Goal: Find specific page/section: Find specific page/section

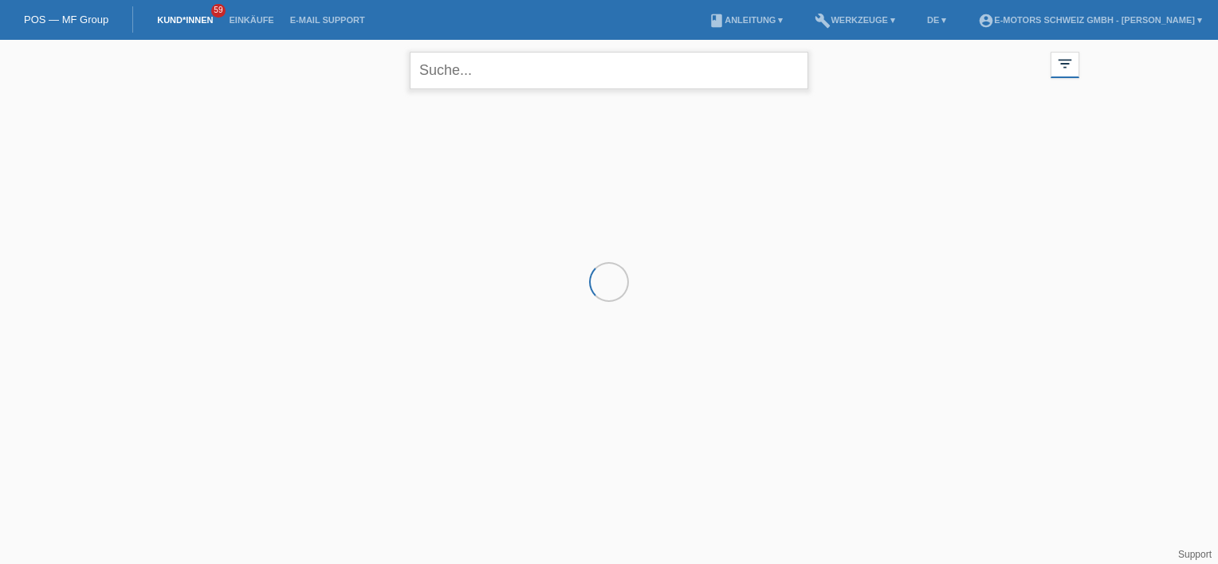
click at [443, 72] on input "text" at bounding box center [609, 70] width 398 height 37
click at [501, 68] on input "hofer" at bounding box center [609, 70] width 398 height 37
click at [488, 70] on input "hofer" at bounding box center [609, 70] width 398 height 37
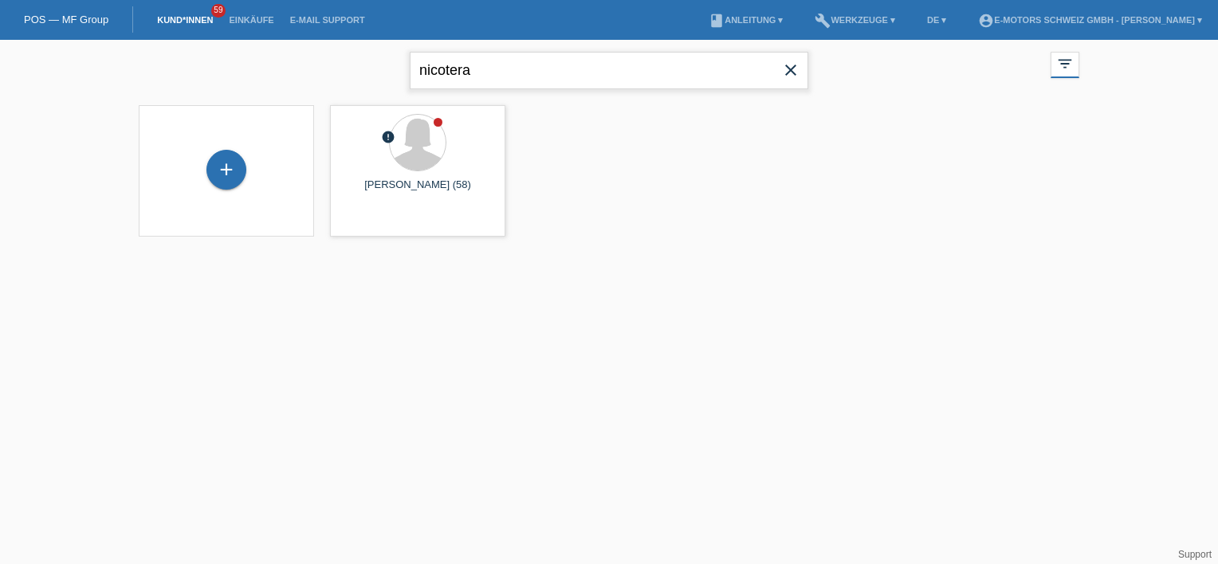
type input "nicotera"
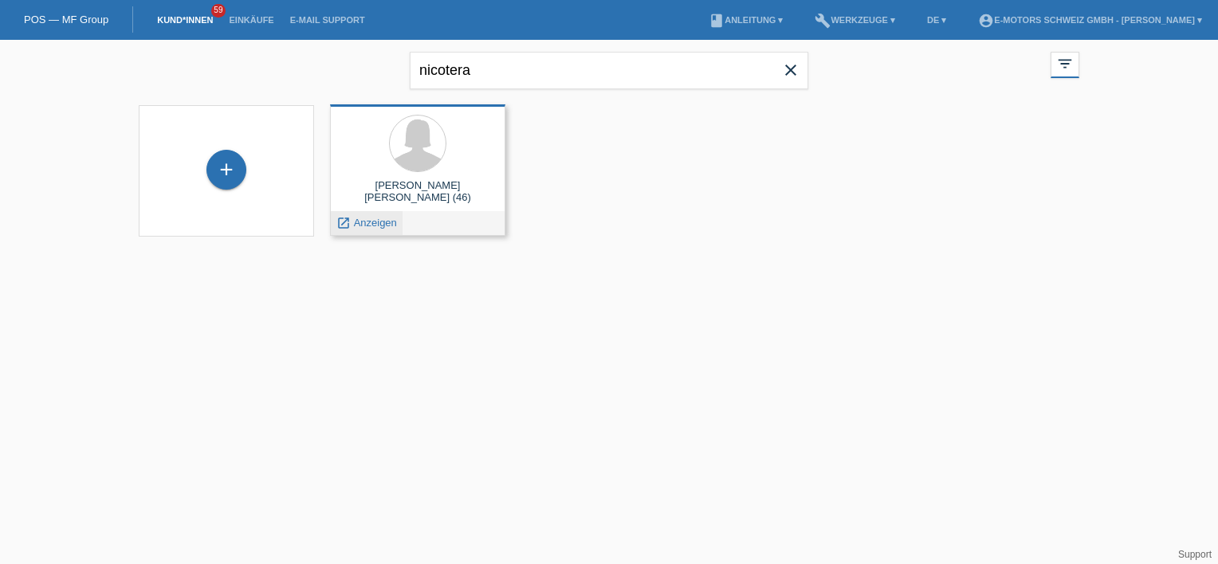
click at [379, 226] on span "Anzeigen" at bounding box center [375, 223] width 43 height 12
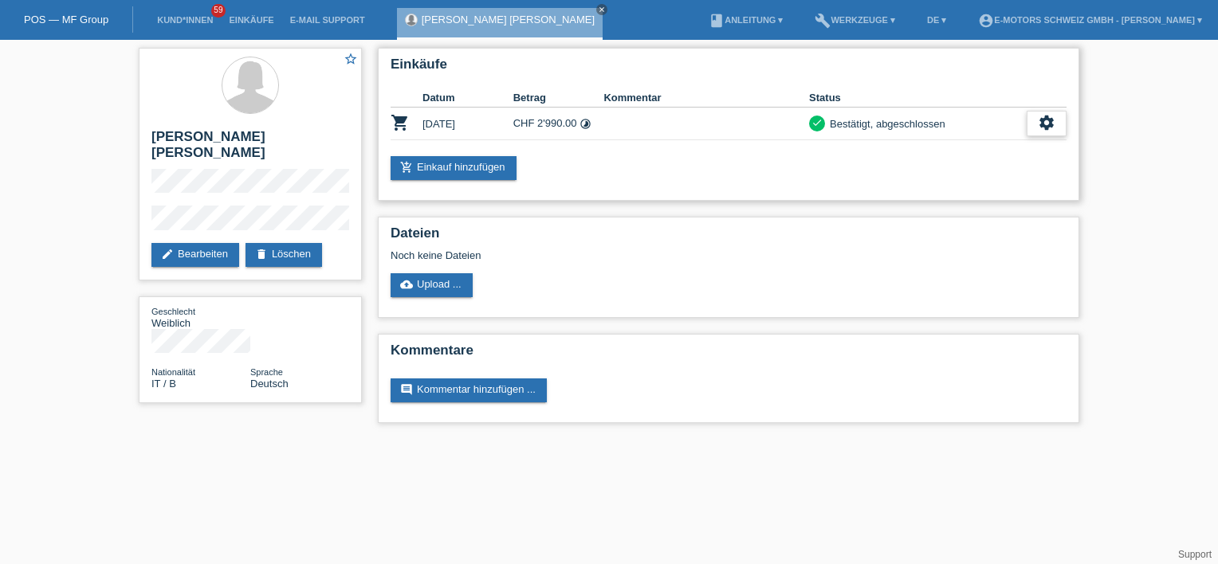
click at [1044, 124] on icon "settings" at bounding box center [1047, 123] width 18 height 18
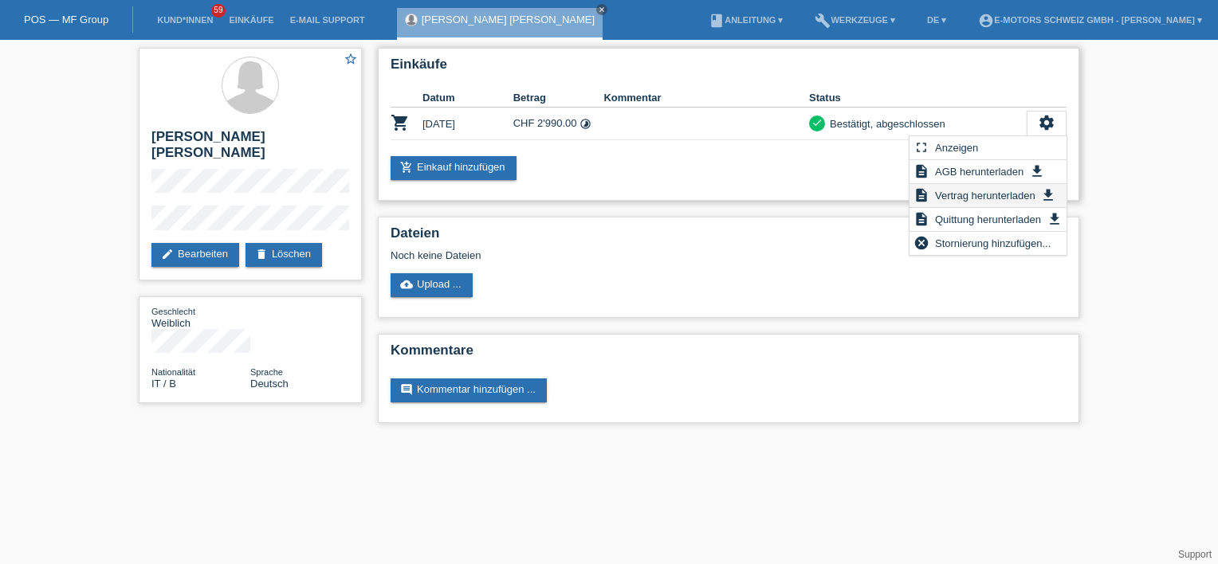
click at [956, 197] on span "Vertrag herunterladen" at bounding box center [984, 195] width 105 height 19
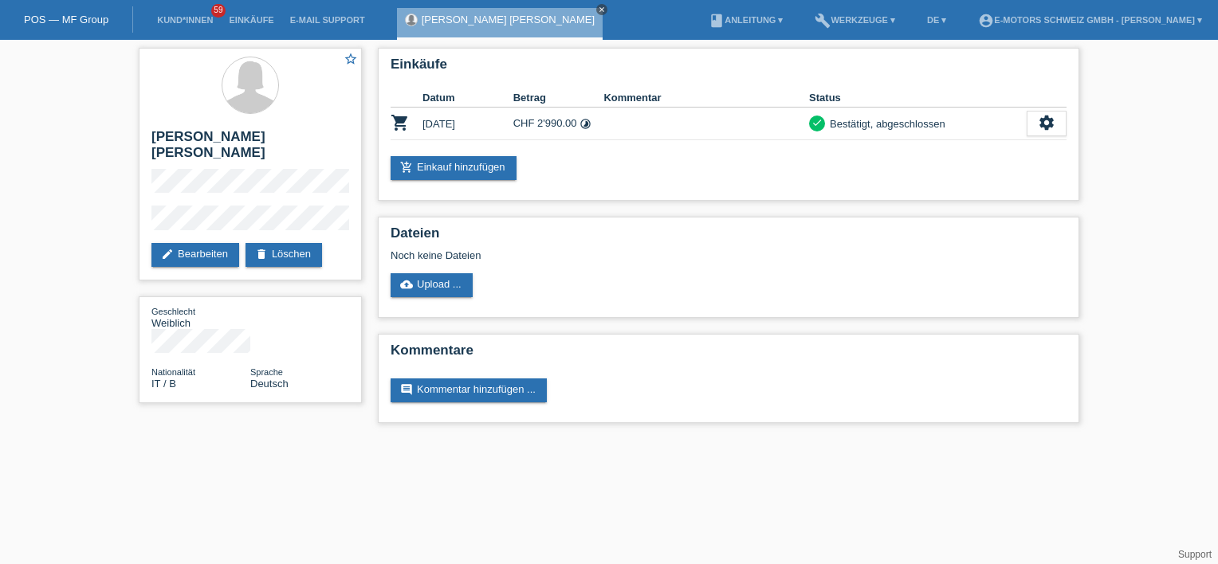
click at [598, 11] on icon "close" at bounding box center [602, 10] width 8 height 8
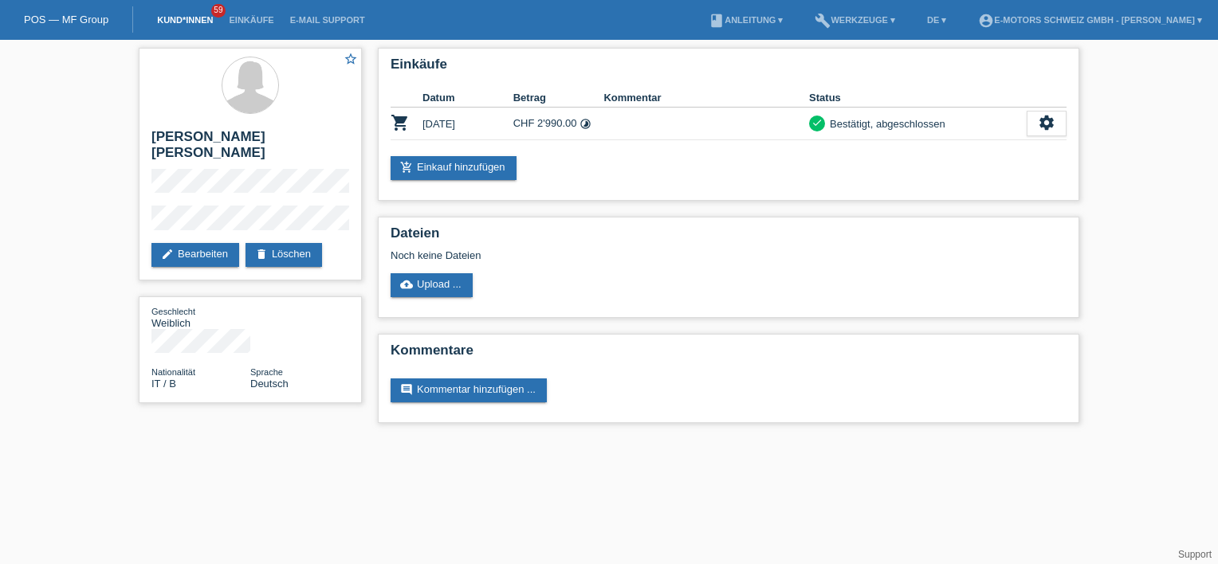
click at [194, 22] on link "Kund*innen" at bounding box center [185, 20] width 72 height 10
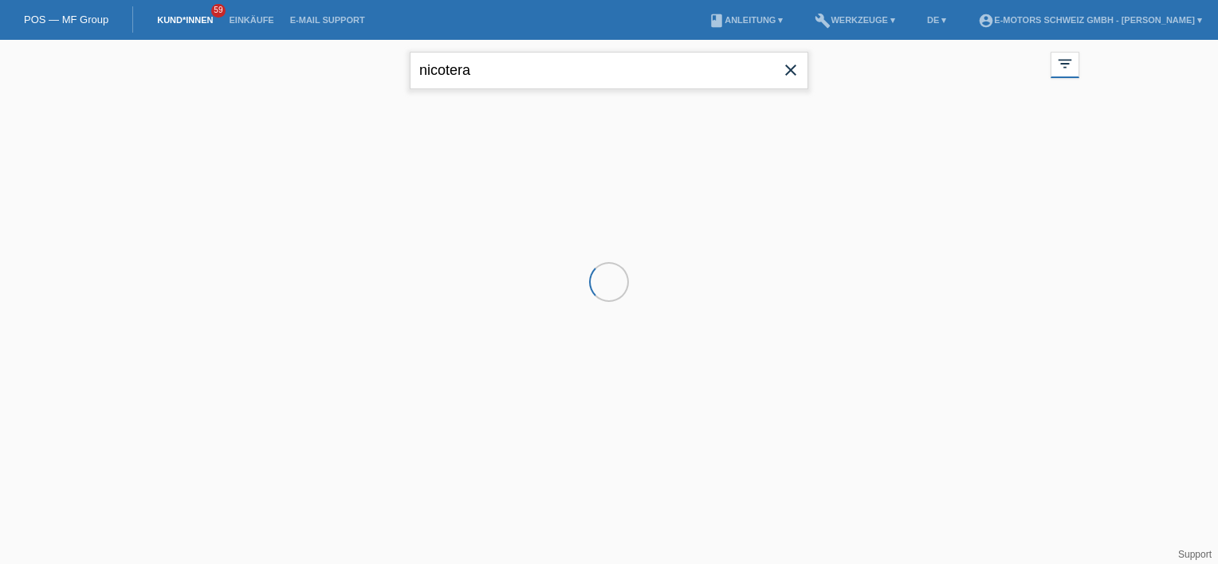
click at [492, 87] on input "nicotera" at bounding box center [609, 70] width 398 height 37
click at [492, 85] on input "nicotera" at bounding box center [609, 70] width 398 height 37
click at [491, 84] on input "nicotera" at bounding box center [609, 70] width 398 height 37
type input "colin hofer"
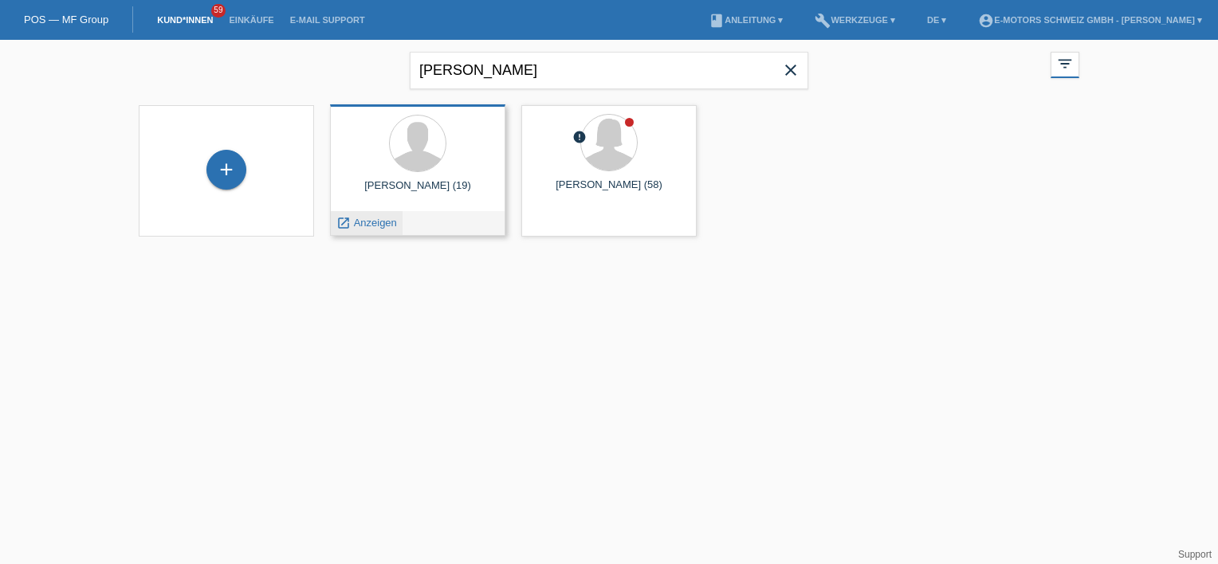
click at [378, 219] on span "Anzeigen" at bounding box center [375, 223] width 43 height 12
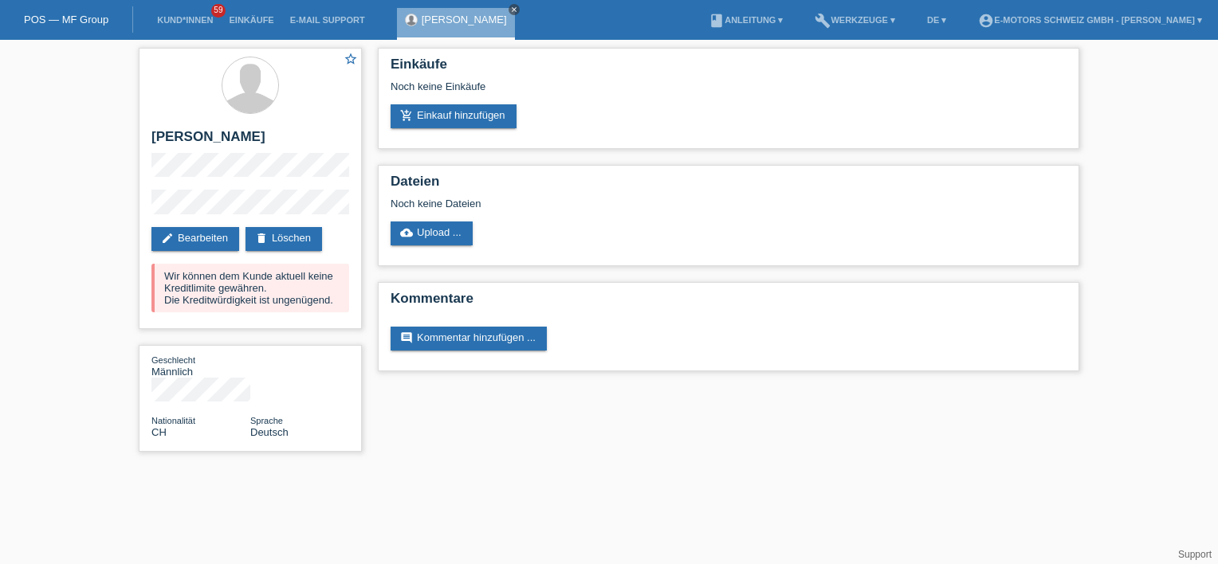
click at [510, 8] on icon "close" at bounding box center [514, 10] width 8 height 8
click at [167, 15] on li "Kund*innen 59" at bounding box center [185, 20] width 72 height 41
click at [177, 26] on li "Kund*innen 59" at bounding box center [185, 20] width 72 height 41
click at [177, 21] on link "Kund*innen" at bounding box center [185, 20] width 72 height 10
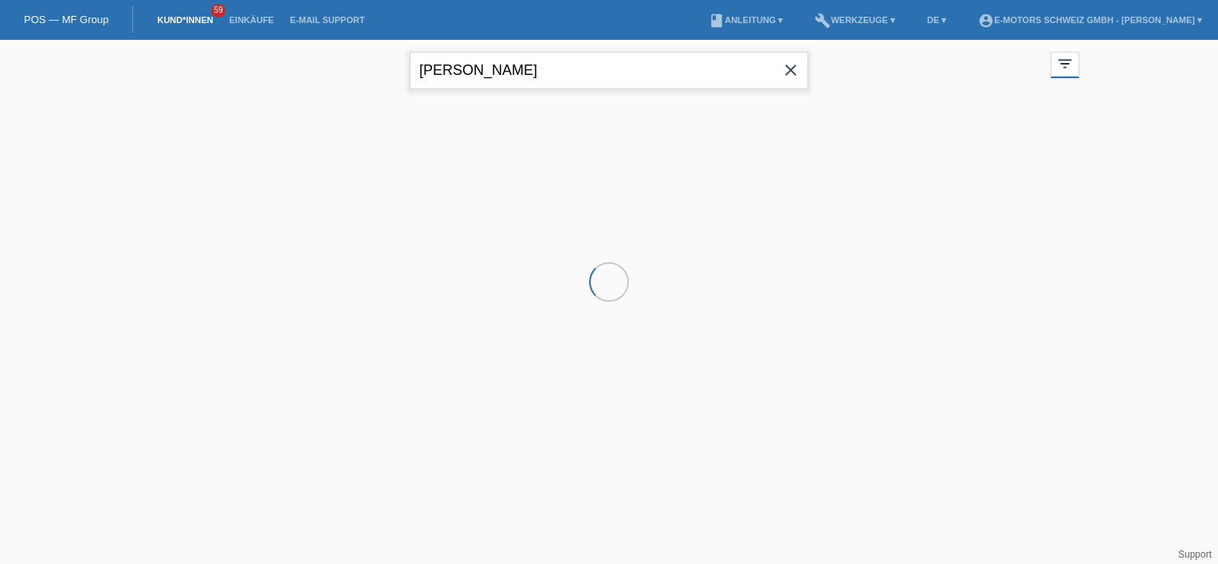
click at [456, 74] on input "[PERSON_NAME]" at bounding box center [609, 70] width 398 height 37
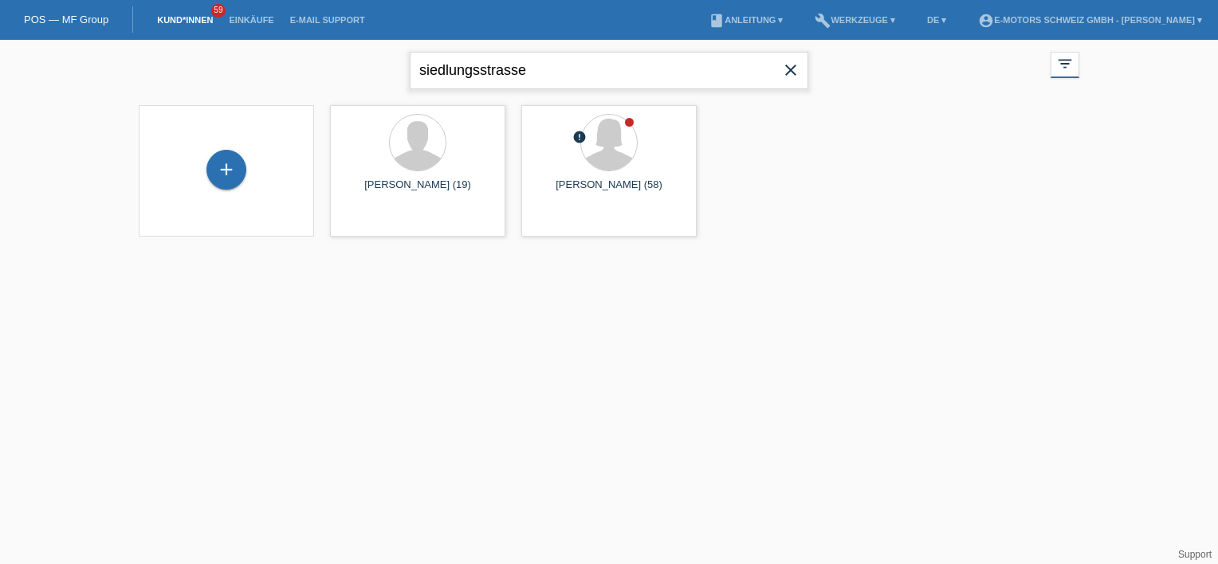
type input "siedlungsstrasse"
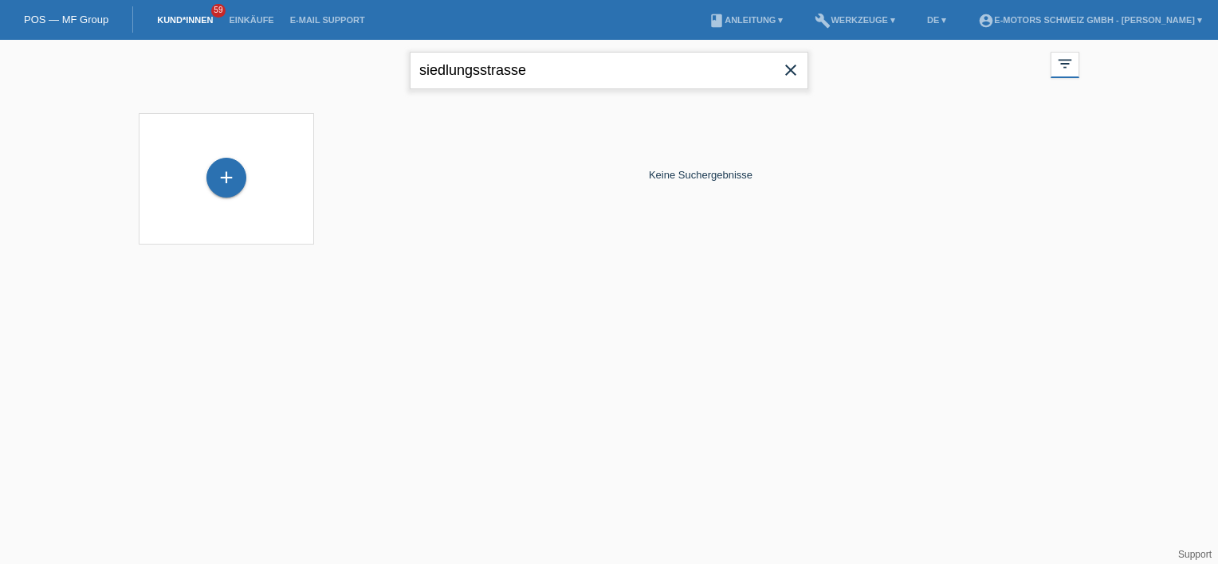
drag, startPoint x: 574, startPoint y: 77, endPoint x: 398, endPoint y: 37, distance: 179.8
click at [398, 40] on body "POS — MF Group Kund*innen 59 Einkäufe E-Mail Support menu account_circle book" at bounding box center [609, 152] width 1218 height 225
type input "[PERSON_NAME]"
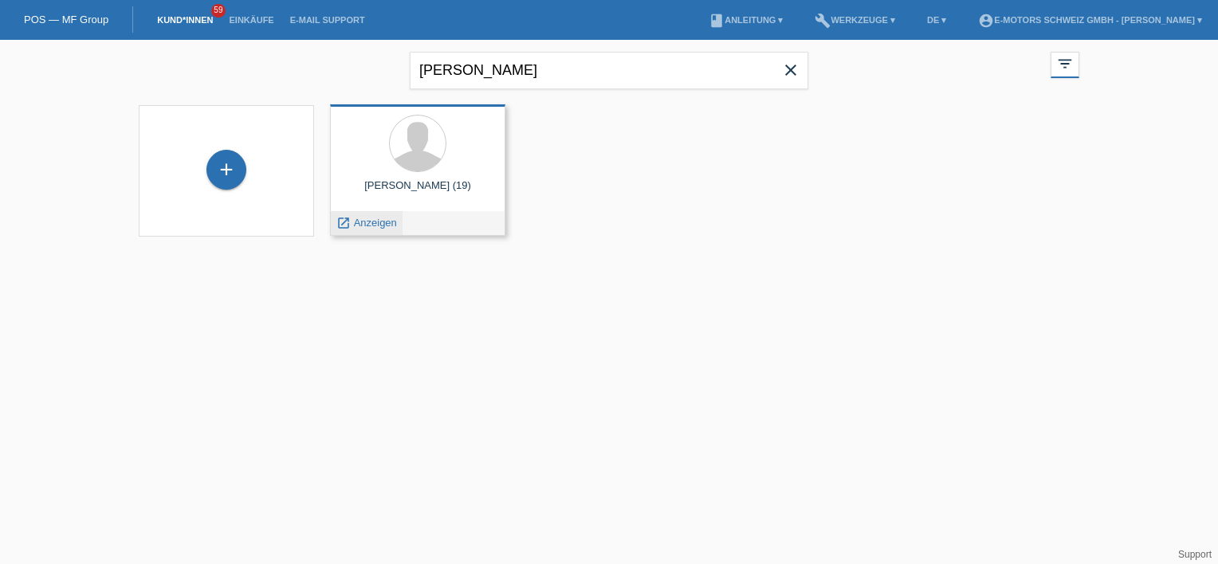
click at [351, 215] on div "launch Anzeigen" at bounding box center [367, 223] width 72 height 24
click at [353, 218] on link "launch Anzeigen" at bounding box center [366, 223] width 61 height 12
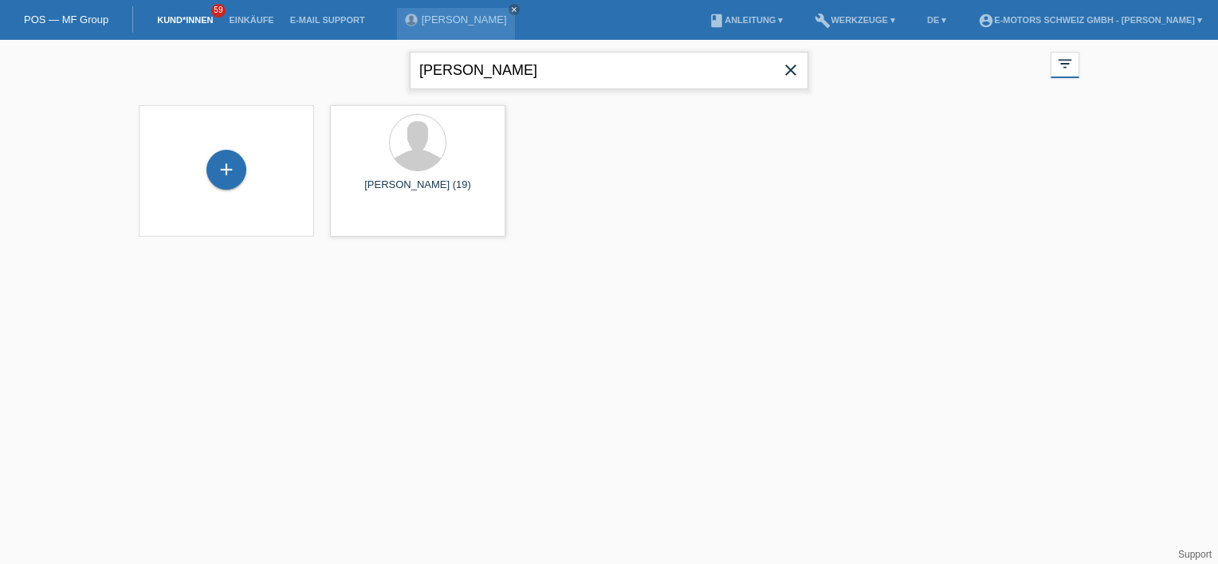
click at [457, 73] on input "colin" at bounding box center [609, 70] width 398 height 37
click at [456, 73] on input "colin" at bounding box center [609, 70] width 398 height 37
click at [253, 20] on link "Einkäufe" at bounding box center [251, 20] width 61 height 10
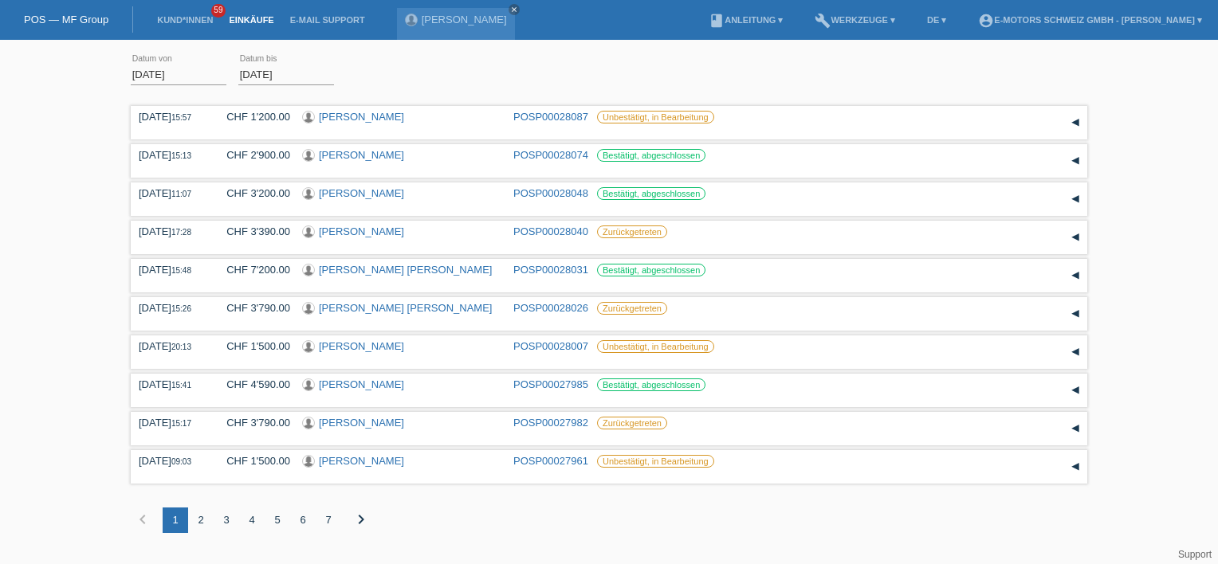
click at [274, 520] on div "5" at bounding box center [278, 521] width 26 height 26
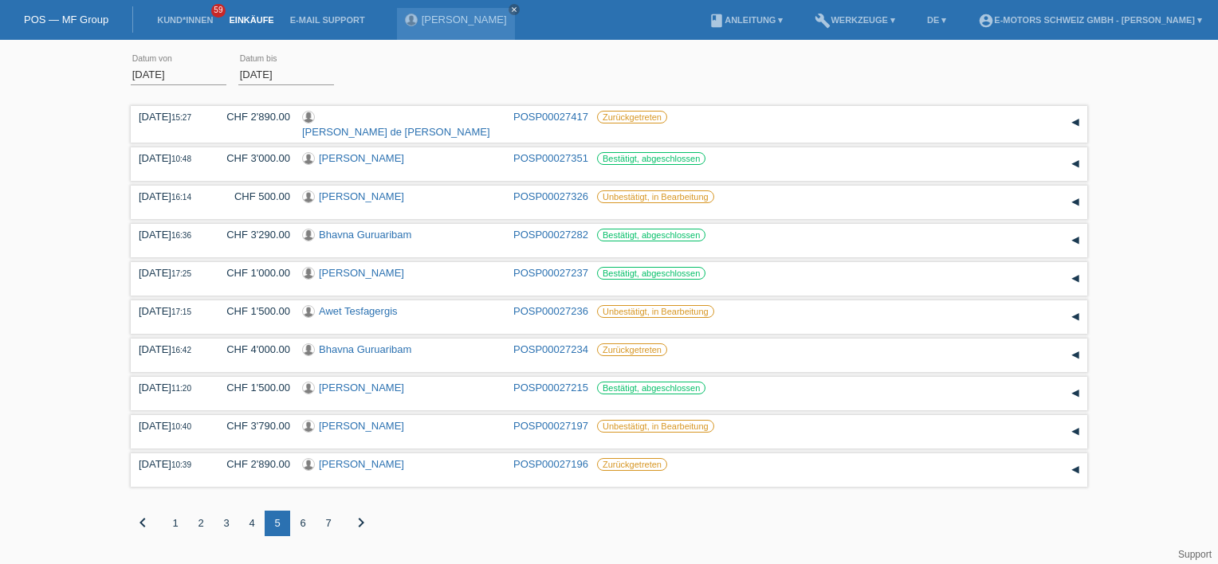
click at [334, 524] on div "7" at bounding box center [329, 524] width 26 height 26
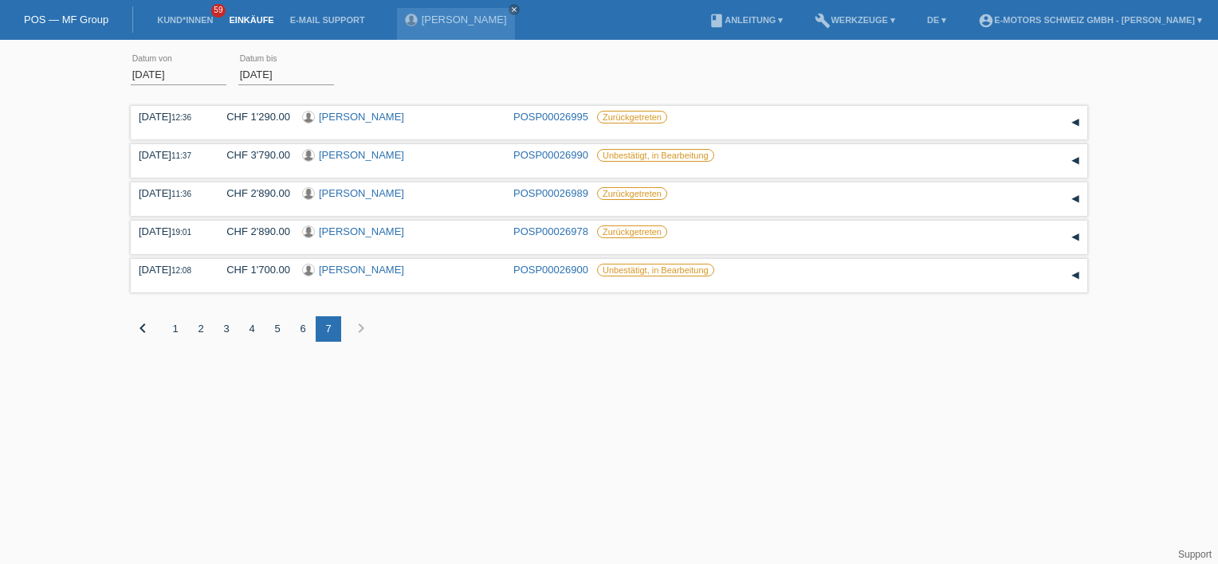
click at [354, 326] on icon "chevron_right" at bounding box center [360, 328] width 19 height 19
drag, startPoint x: 271, startPoint y: 83, endPoint x: 256, endPoint y: 77, distance: 16.4
click at [270, 83] on input "29.09.2025" at bounding box center [286, 75] width 96 height 20
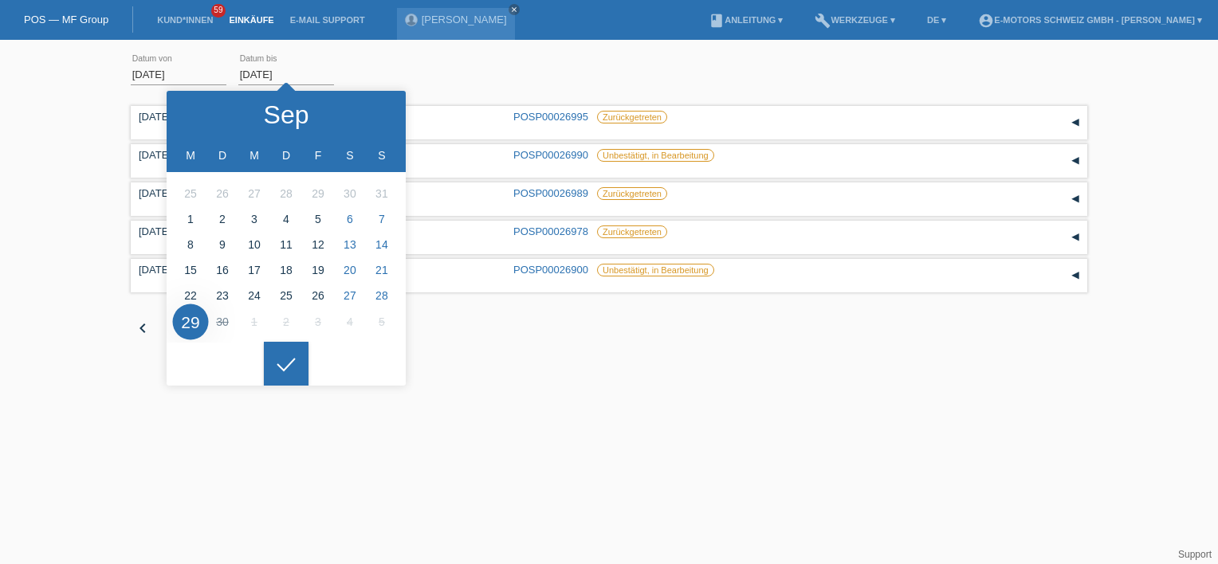
click at [151, 70] on input "01.09.2025" at bounding box center [179, 75] width 96 height 20
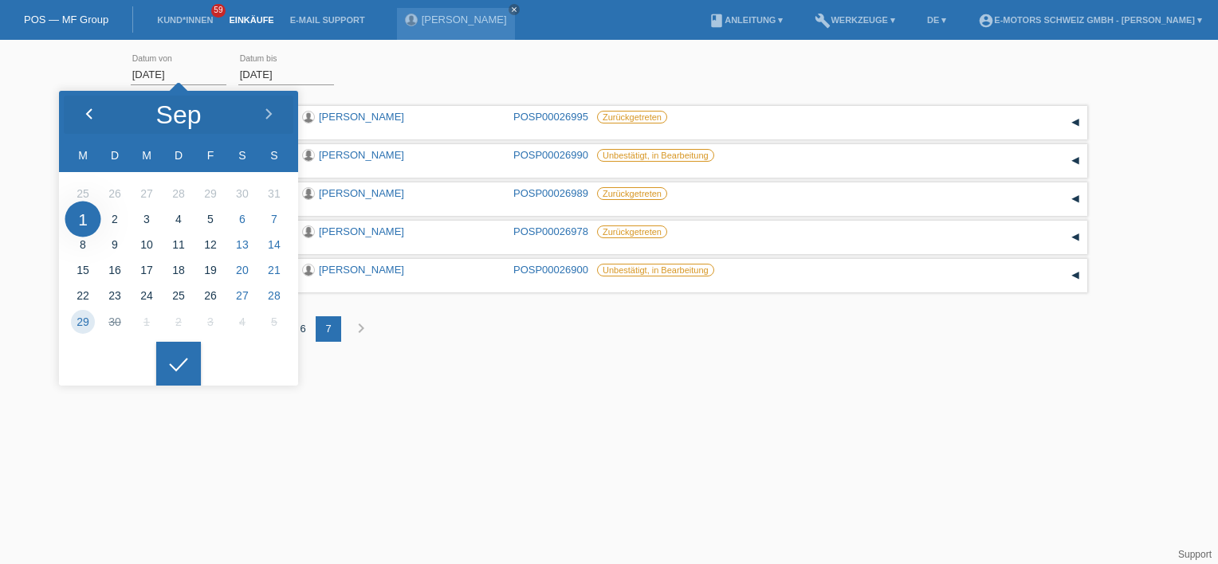
click at [85, 104] on div at bounding box center [89, 115] width 60 height 48
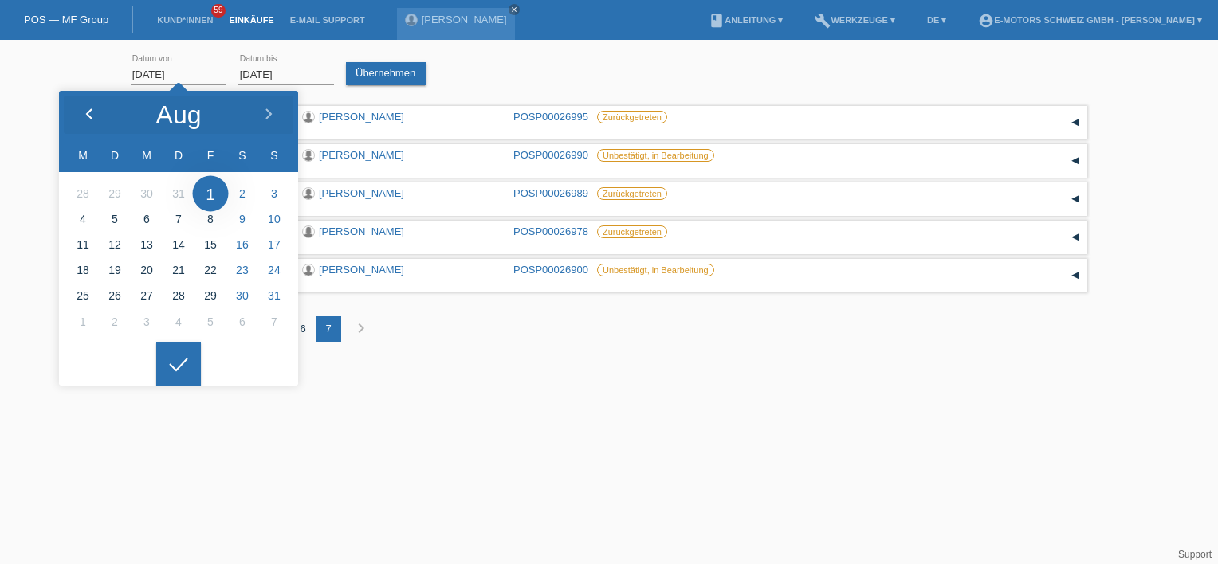
click at [85, 104] on div at bounding box center [89, 115] width 60 height 48
click at [92, 112] on icon at bounding box center [89, 114] width 13 height 13
click at [83, 114] on icon at bounding box center [89, 114] width 13 height 13
type input "10.05.2025"
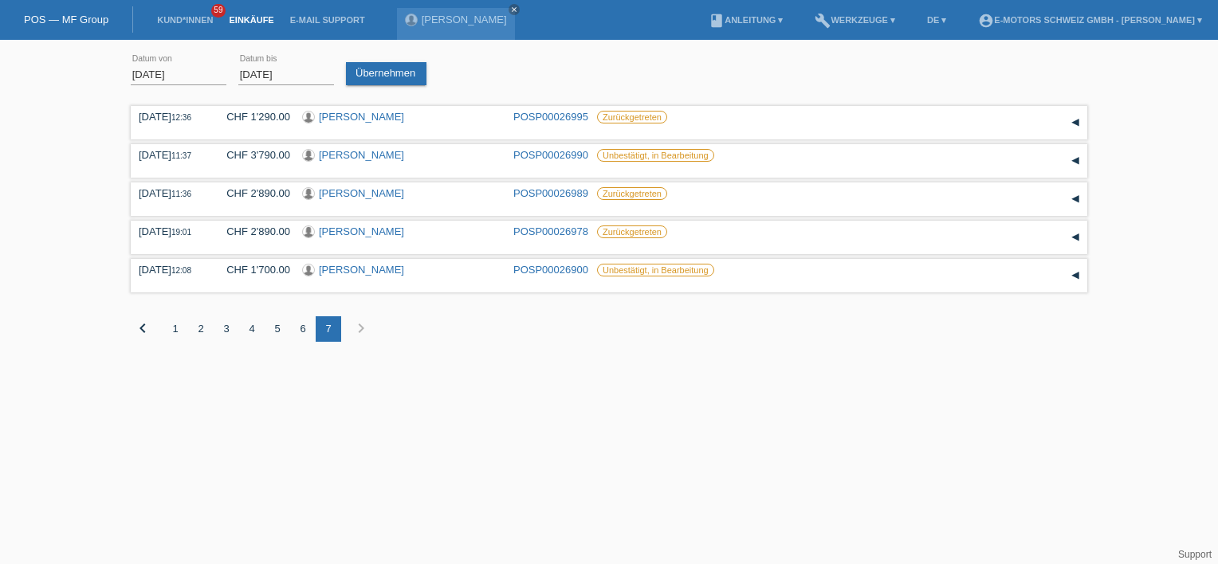
click at [166, 369] on div at bounding box center [178, 351] width 45 height 45
click at [252, 77] on input "29.09.2025" at bounding box center [286, 75] width 96 height 20
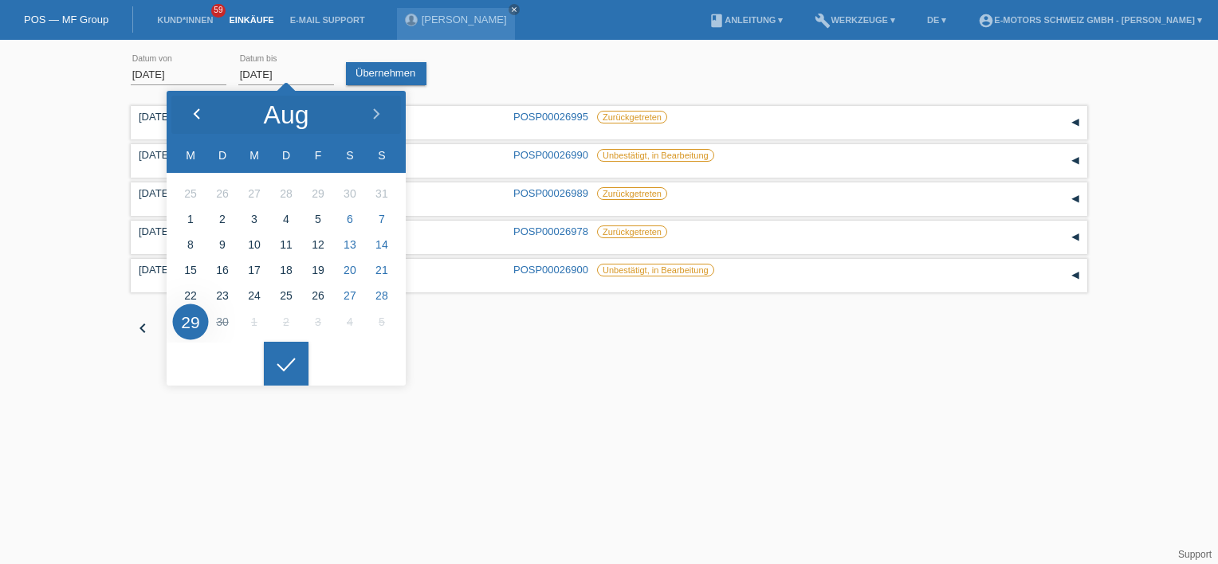
click at [185, 112] on div at bounding box center [197, 115] width 60 height 48
click at [194, 112] on icon at bounding box center [196, 114] width 13 height 13
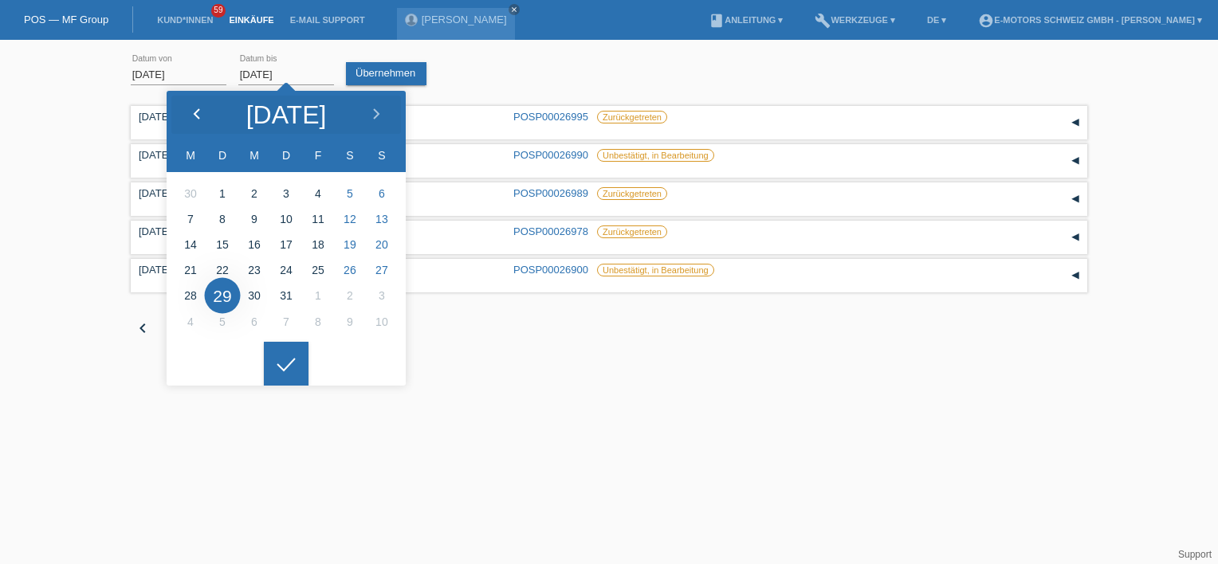
click at [194, 112] on icon at bounding box center [196, 114] width 13 height 13
type input "23.05.2025"
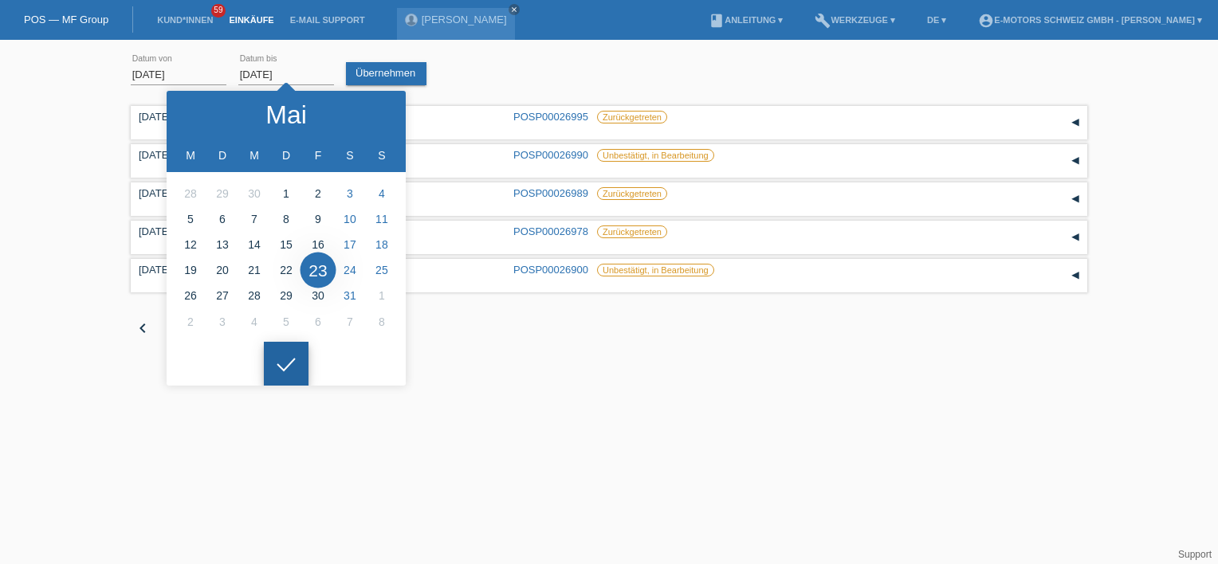
click at [296, 355] on div at bounding box center [286, 364] width 45 height 45
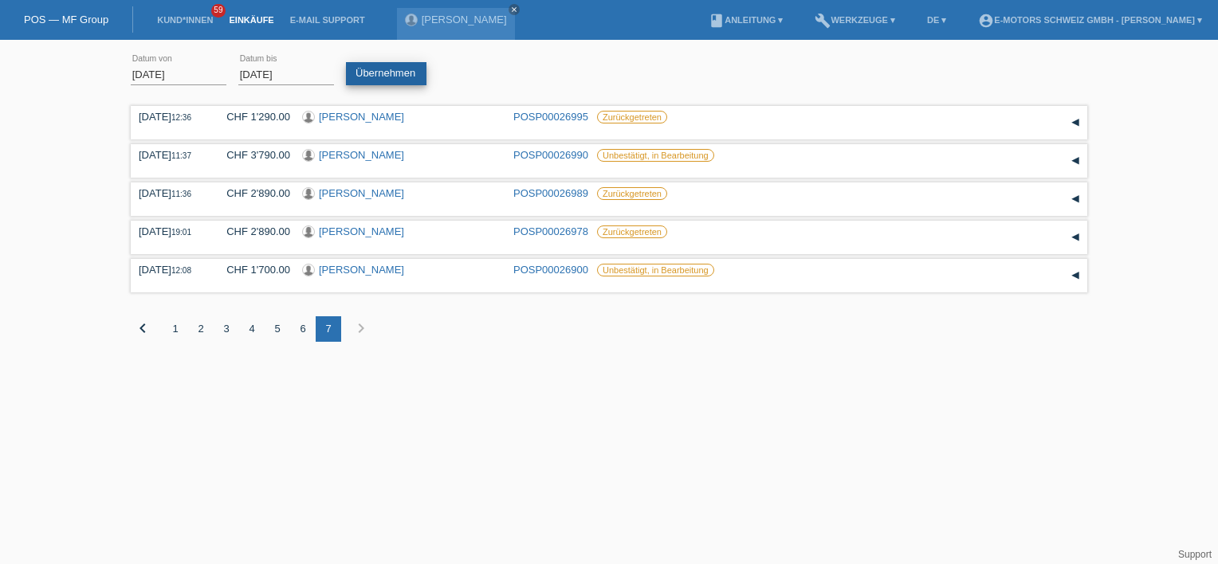
click at [369, 69] on link "Übernehmen" at bounding box center [386, 73] width 80 height 23
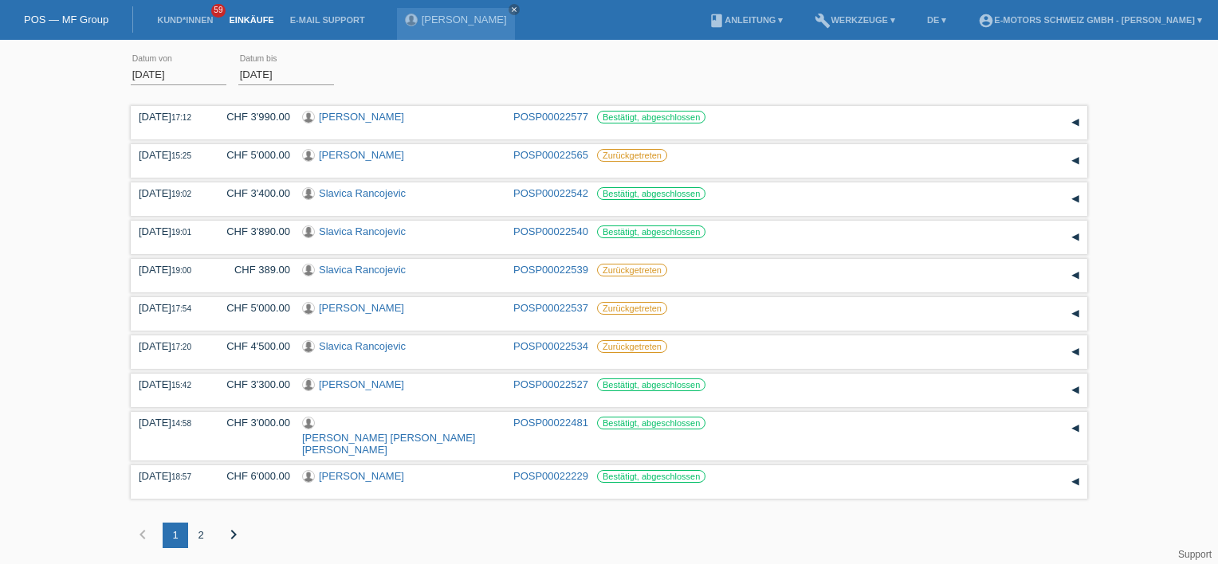
click at [201, 523] on div "2" at bounding box center [201, 536] width 26 height 26
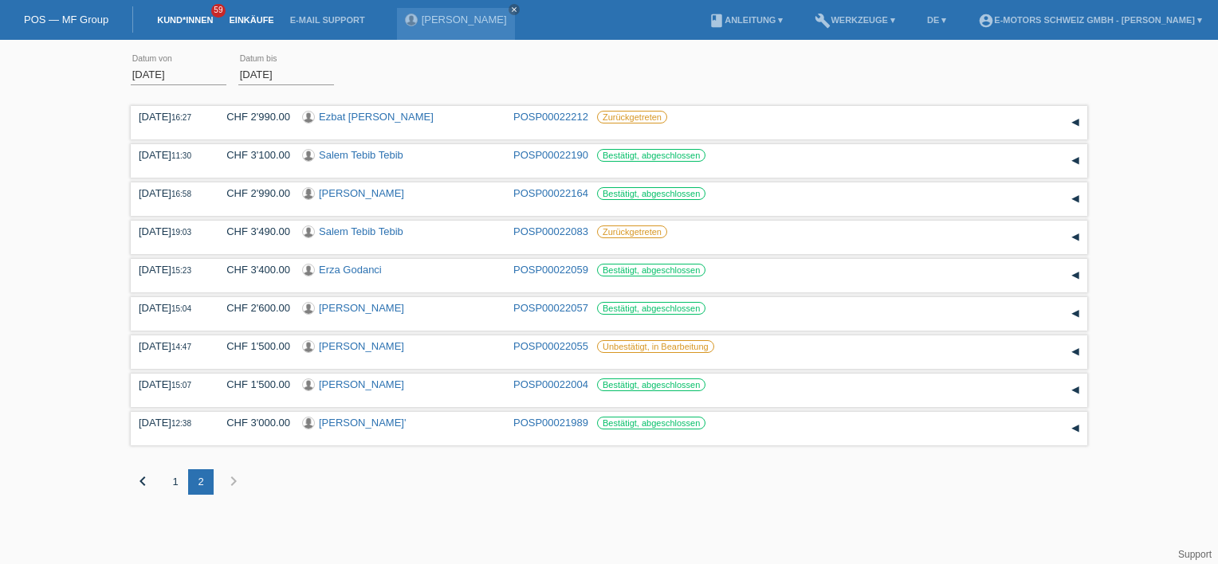
click at [186, 18] on link "Kund*innen" at bounding box center [185, 20] width 72 height 10
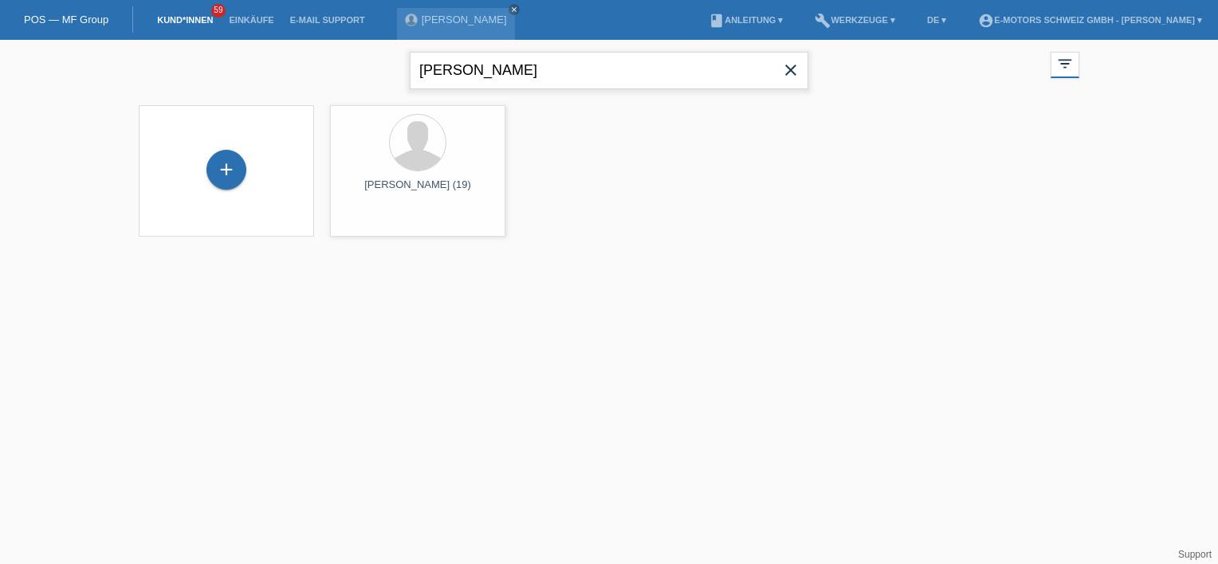
click at [530, 64] on input "[PERSON_NAME]" at bounding box center [609, 70] width 398 height 37
type input "[PERSON_NAME]"
